Goal: Entertainment & Leisure: Consume media (video, audio)

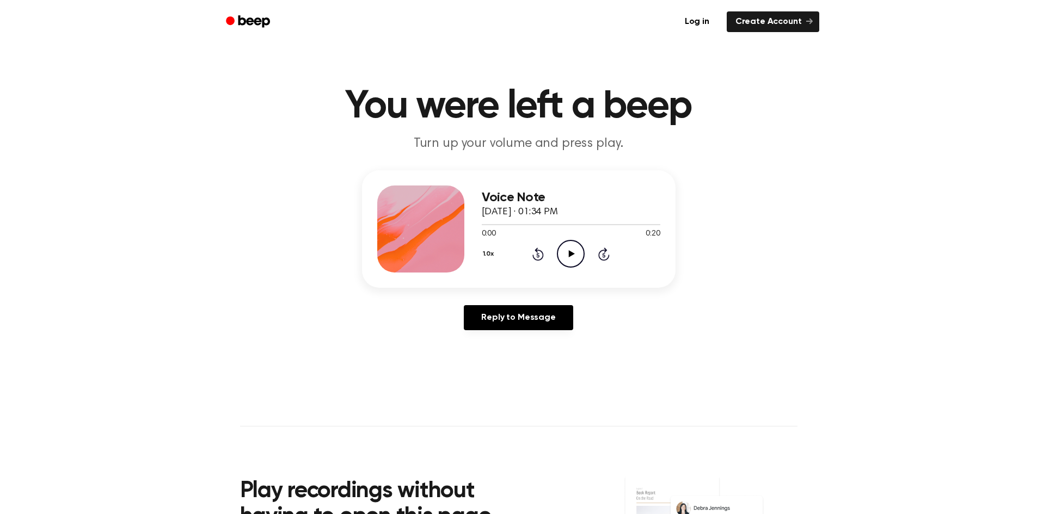
click at [572, 254] on icon at bounding box center [572, 253] width 6 height 7
click at [568, 252] on icon "Play Audio" at bounding box center [571, 254] width 28 height 28
